Goal: Find specific page/section: Find specific page/section

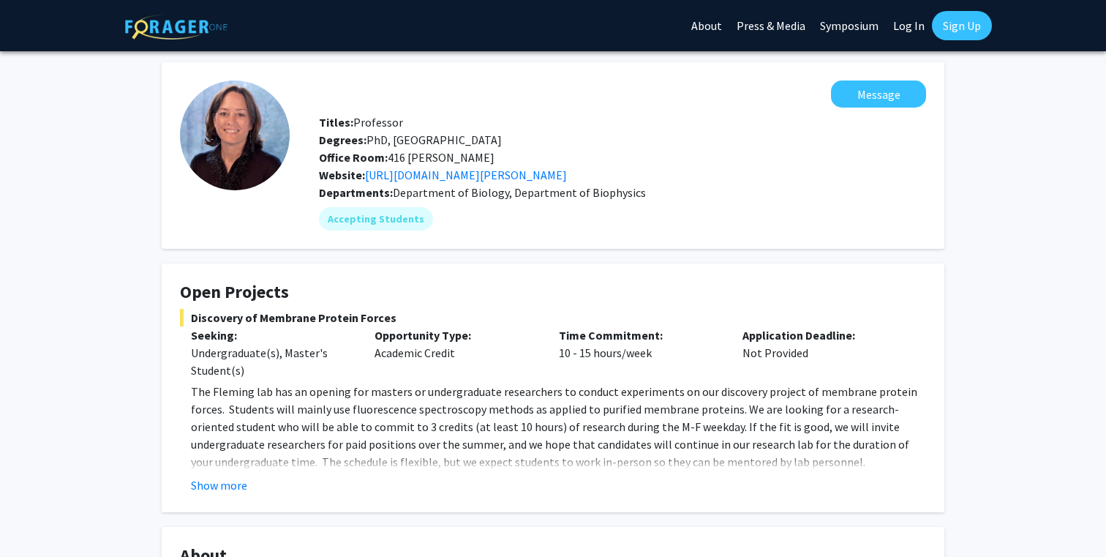
click at [236, 130] on img at bounding box center [235, 135] width 110 height 110
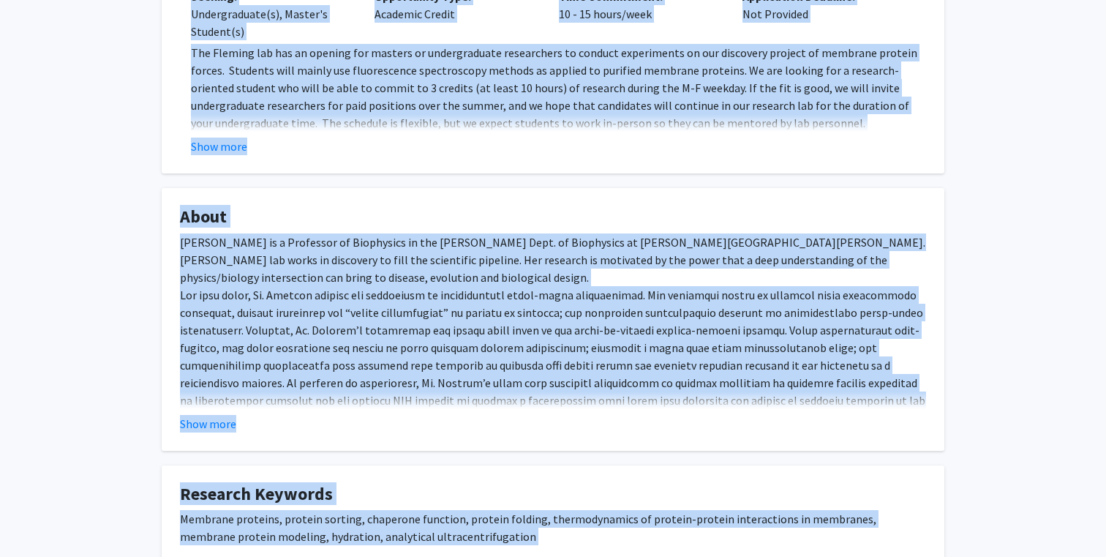
scroll to position [415, 0]
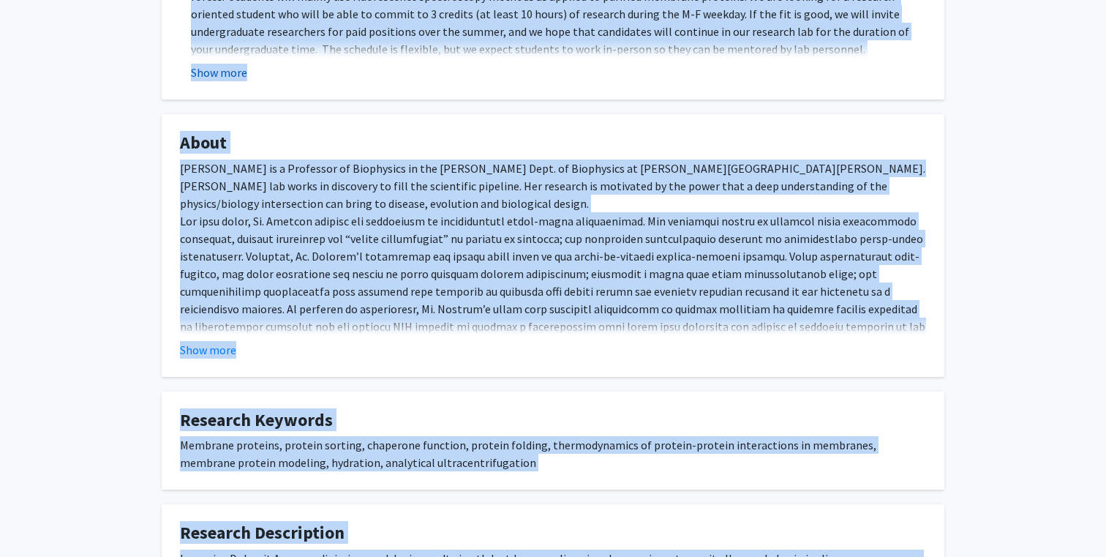
click at [231, 69] on button "Show more" at bounding box center [219, 73] width 56 height 18
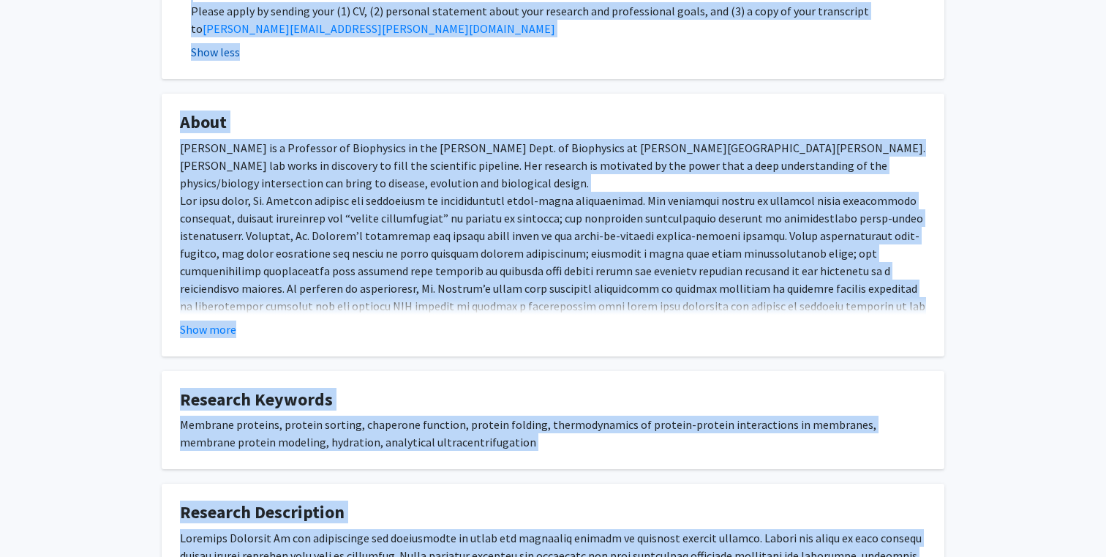
scroll to position [691, 0]
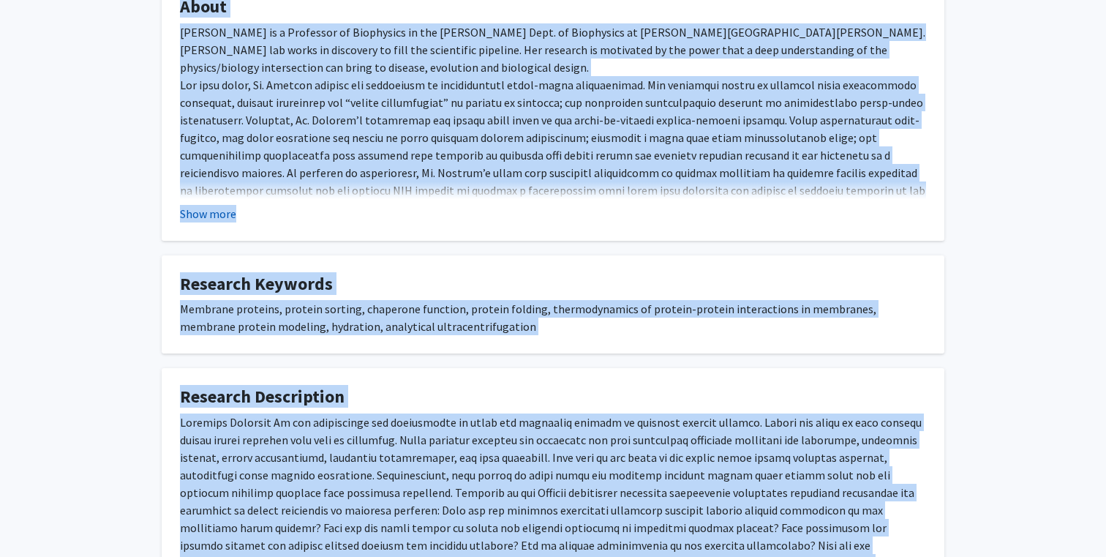
click at [205, 211] on button "Show more" at bounding box center [208, 214] width 56 height 18
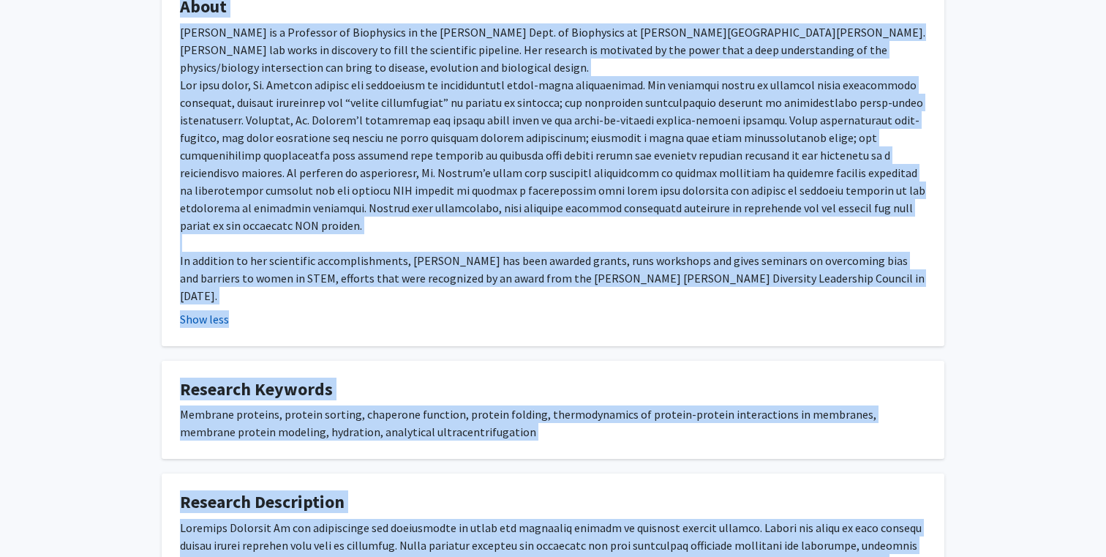
copy div "Lore ipsumdolor Sita Consec Adipiscin Elitsedd Eiusmodt Incididu Ut Laboree Dol…"
